Goal: Register for event/course

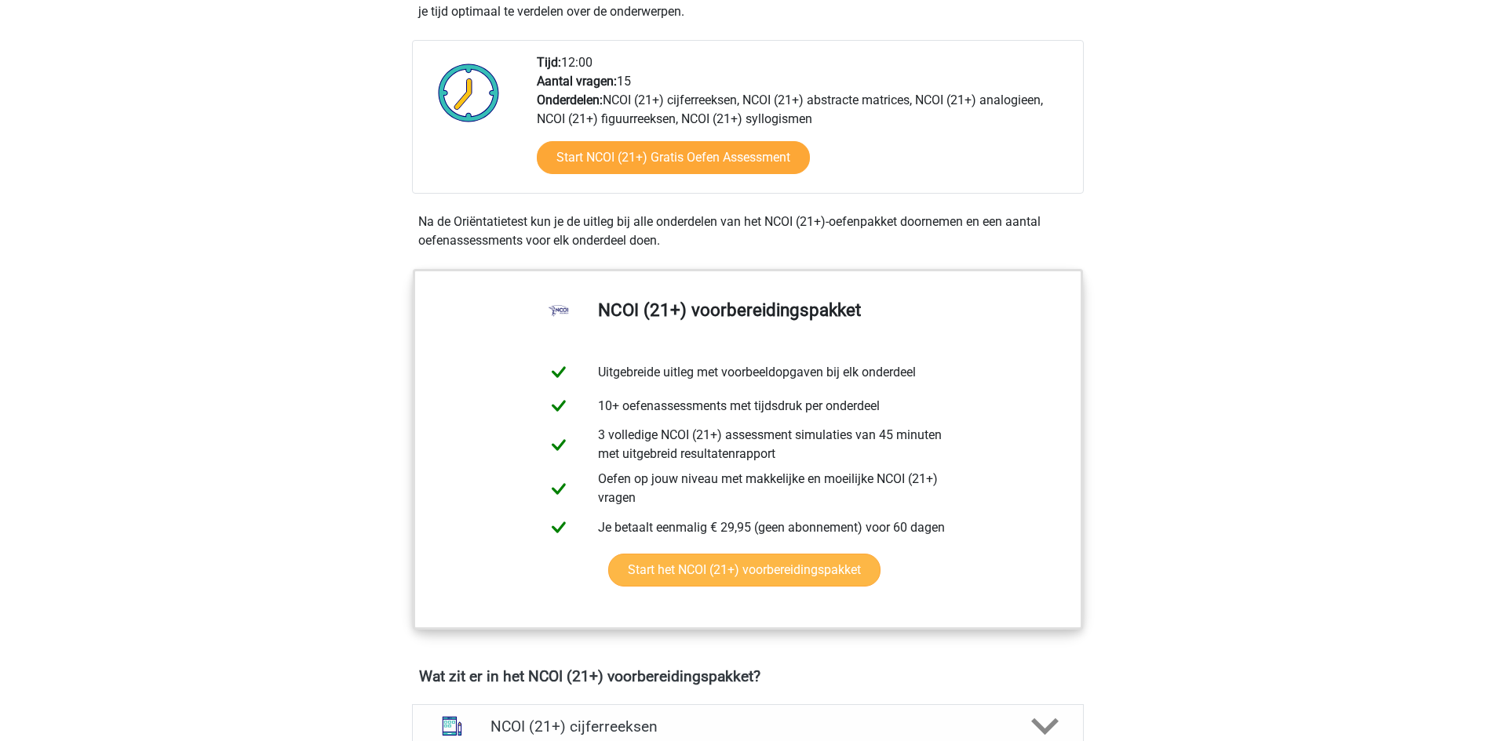
scroll to position [549, 0]
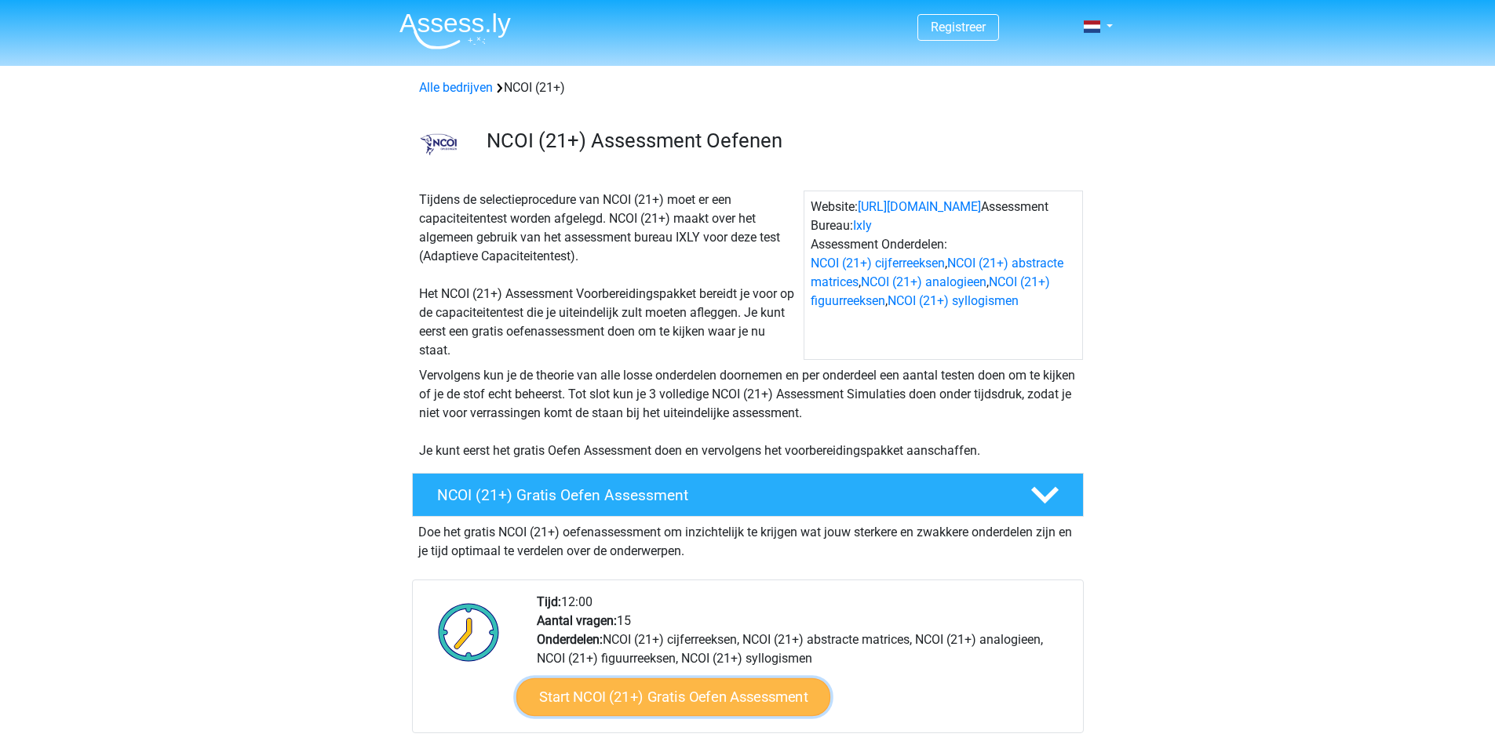
click at [702, 693] on link "Start NCOI (21+) Gratis Oefen Assessment" at bounding box center [673, 698] width 314 height 38
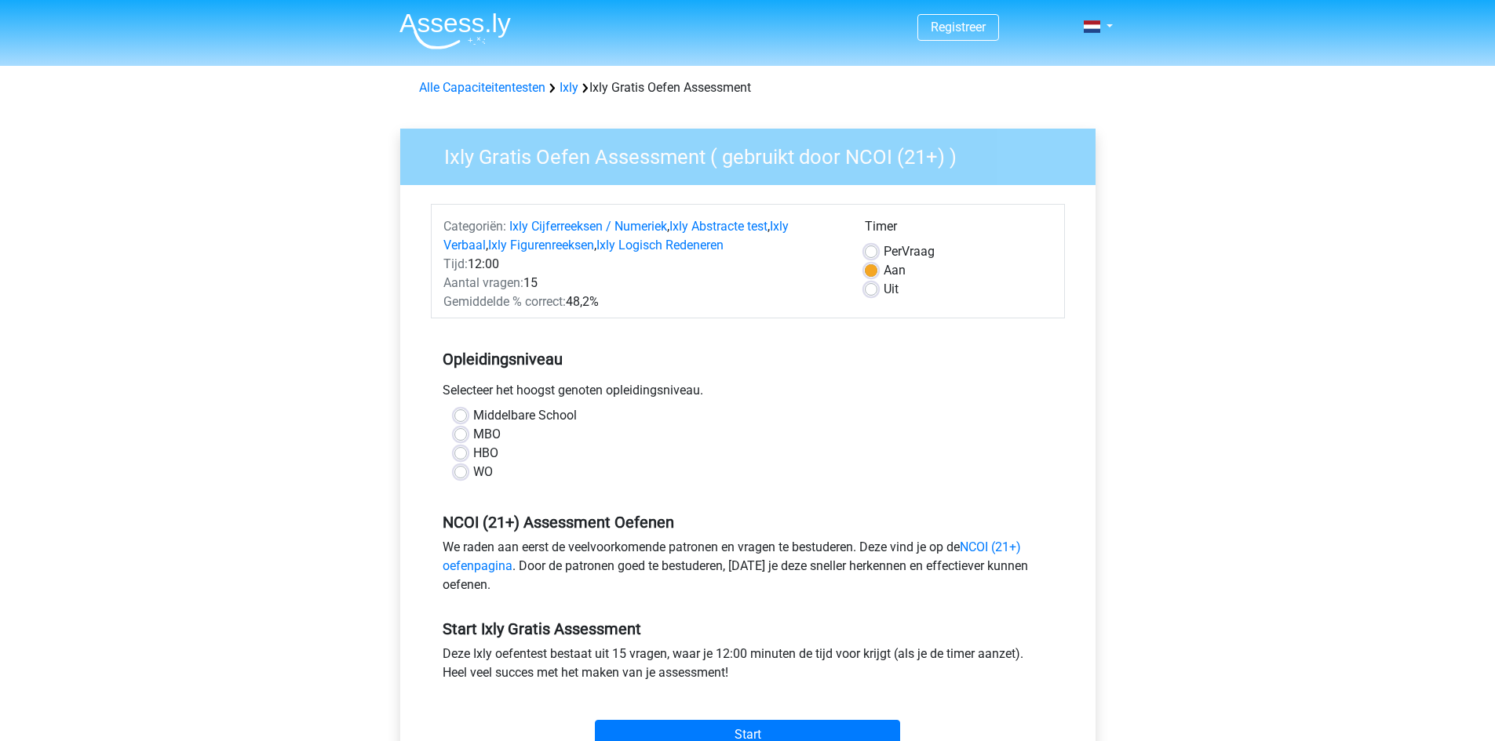
click at [521, 420] on label "Middelbare School" at bounding box center [525, 415] width 104 height 19
click at [467, 420] on input "Middelbare School" at bounding box center [460, 414] width 13 height 16
radio input "true"
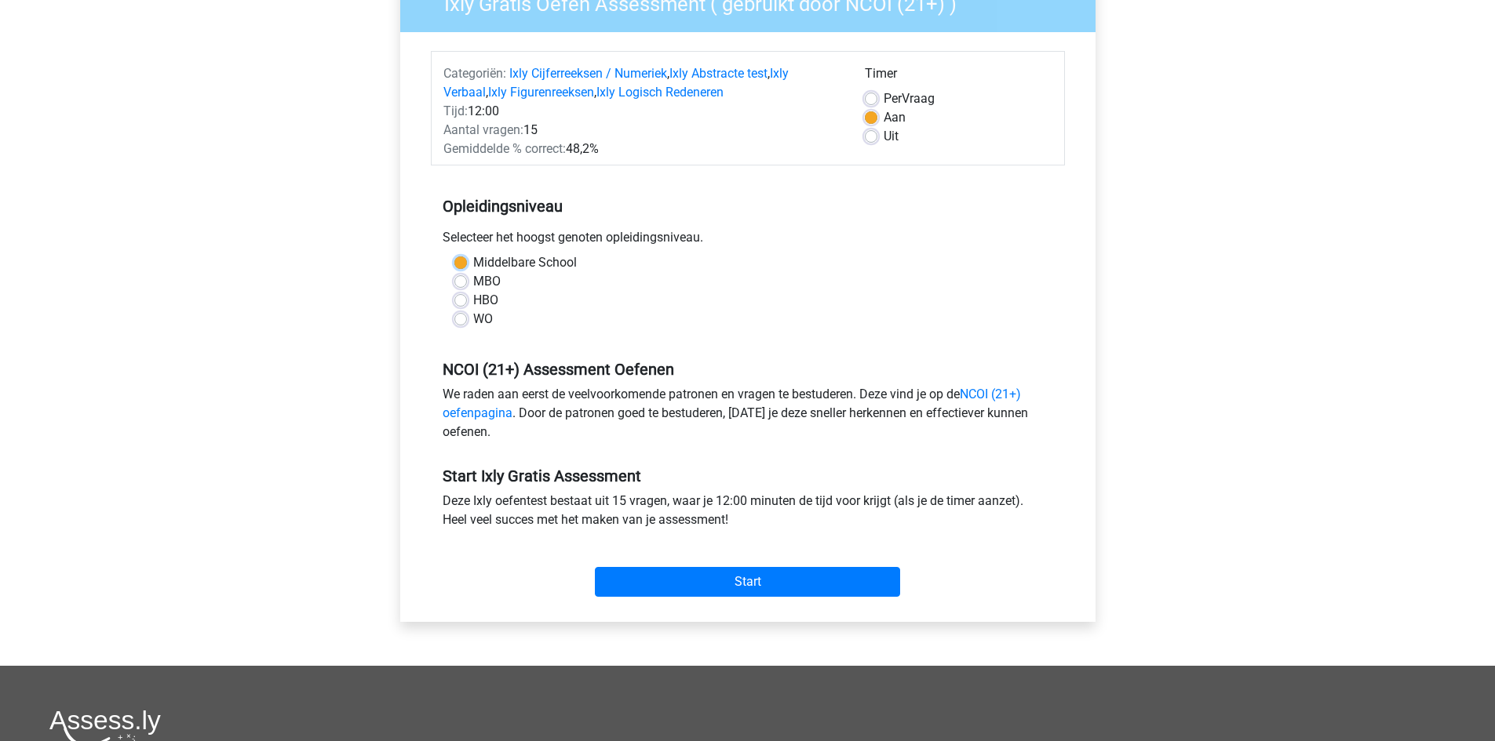
scroll to position [157, 0]
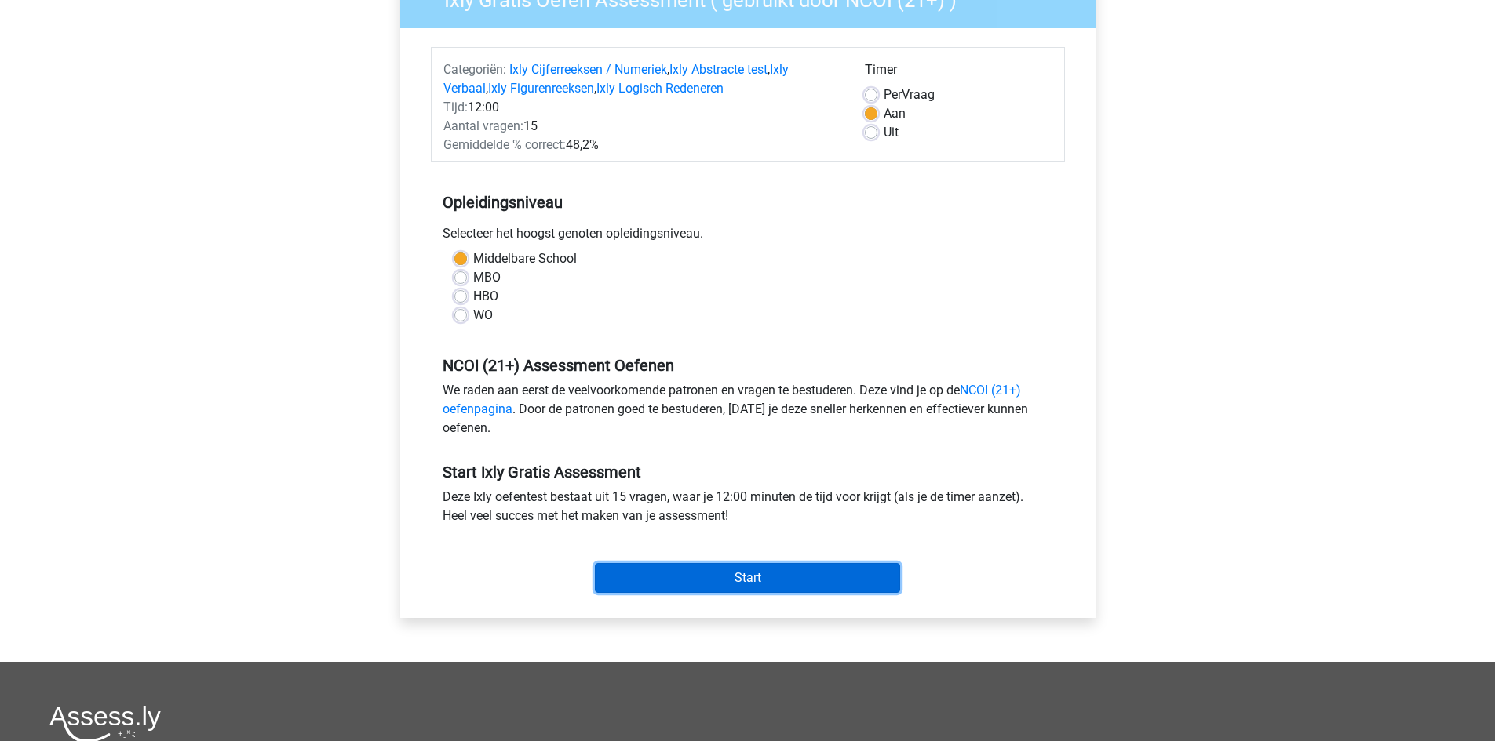
click at [716, 574] on input "Start" at bounding box center [747, 578] width 305 height 30
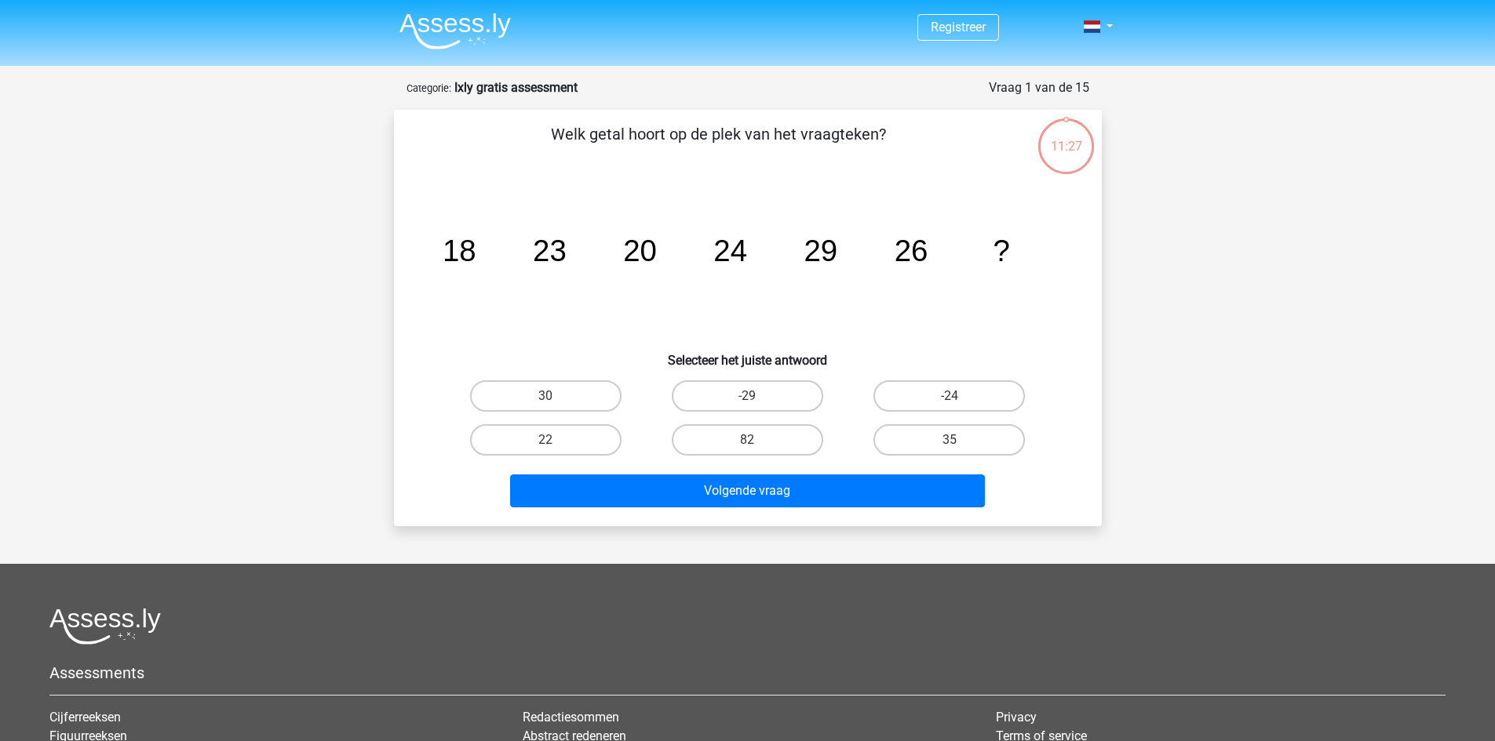
click at [460, 26] on img at bounding box center [454, 31] width 111 height 37
